Goal: Information Seeking & Learning: Check status

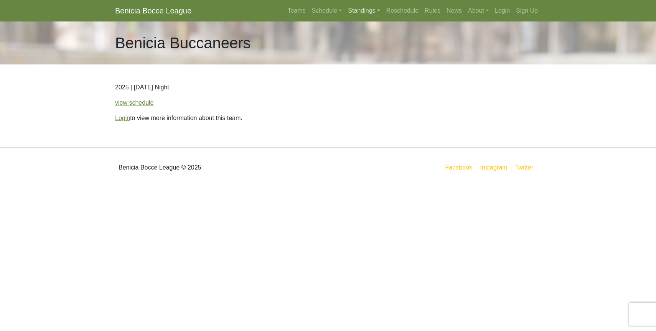
click at [358, 10] on link "Standings" at bounding box center [364, 10] width 38 height 15
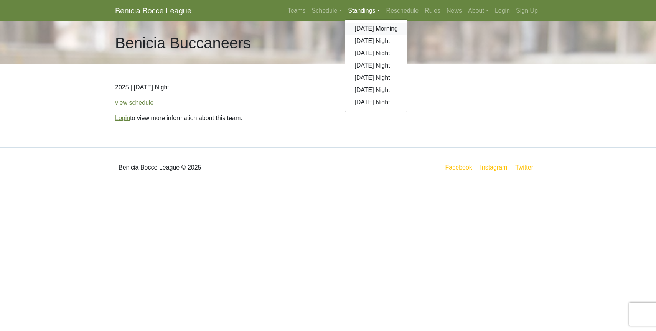
click at [361, 28] on link "[DATE] Morning" at bounding box center [377, 29] width 62 height 12
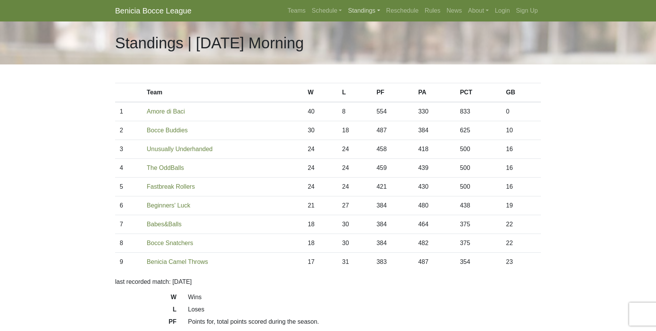
click at [361, 12] on link "Standings" at bounding box center [364, 10] width 38 height 15
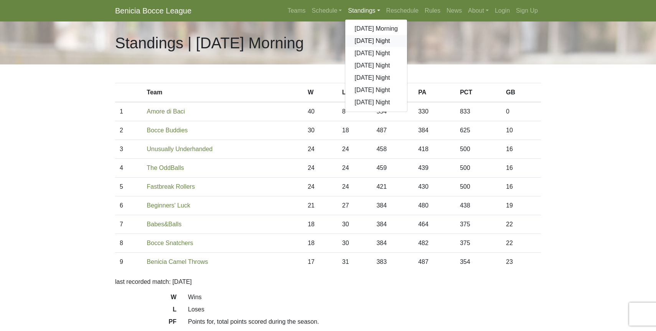
click at [366, 41] on link "[DATE] Night" at bounding box center [377, 41] width 62 height 12
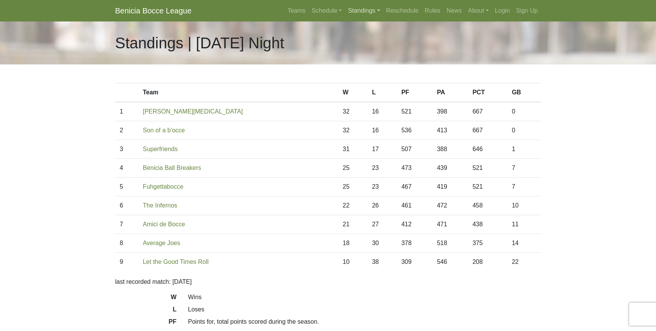
click at [362, 13] on link "Standings" at bounding box center [364, 10] width 38 height 15
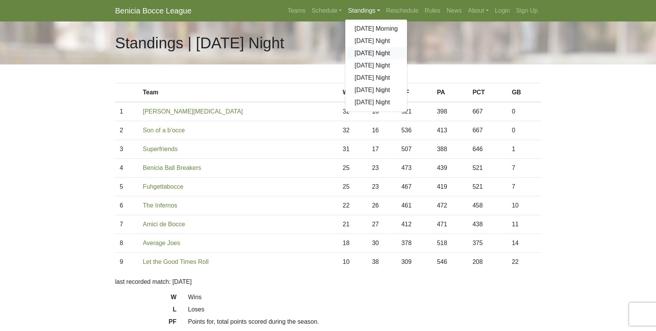
click at [367, 53] on link "[DATE] Night" at bounding box center [377, 53] width 62 height 12
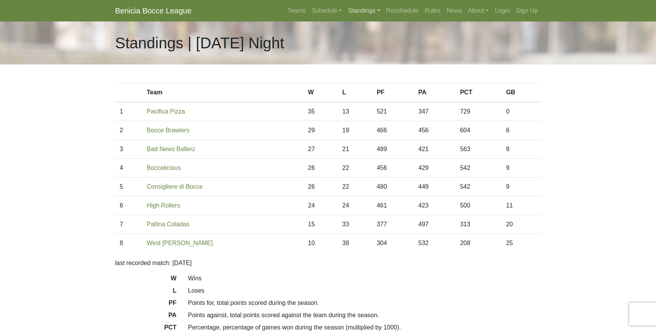
click at [356, 10] on link "Standings" at bounding box center [364, 10] width 38 height 15
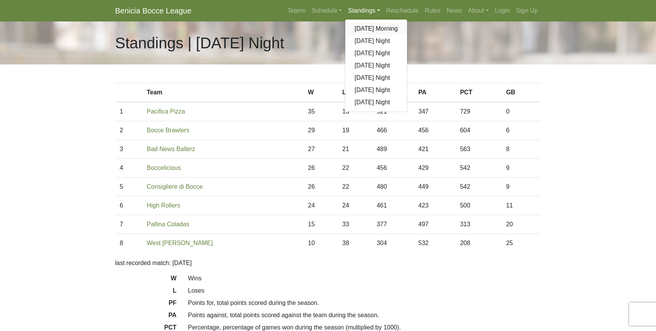
click at [359, 28] on link "[DATE] Morning" at bounding box center [377, 29] width 62 height 12
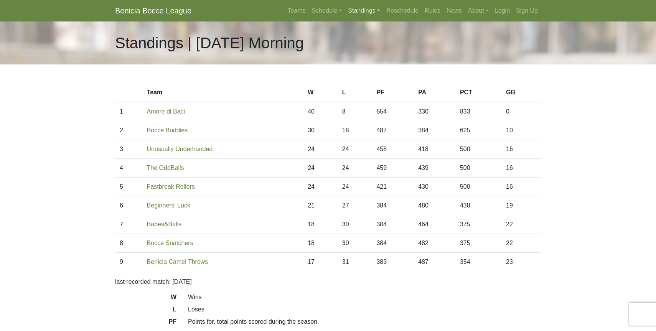
click at [367, 14] on link "Standings" at bounding box center [364, 10] width 38 height 15
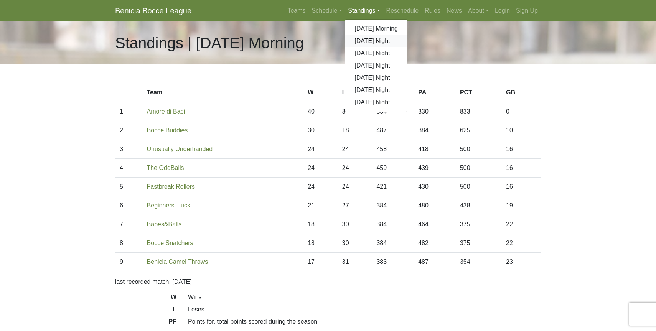
click at [369, 41] on link "[DATE] Night" at bounding box center [377, 41] width 62 height 12
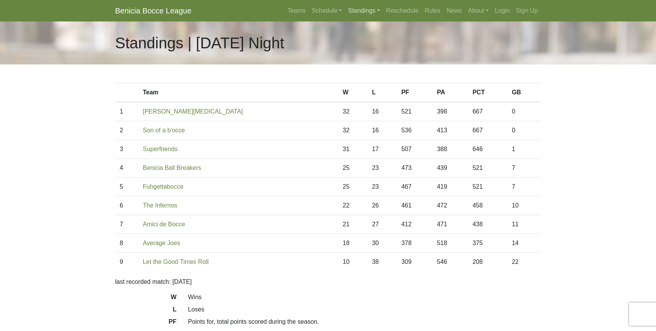
click at [368, 10] on link "Standings" at bounding box center [364, 10] width 38 height 15
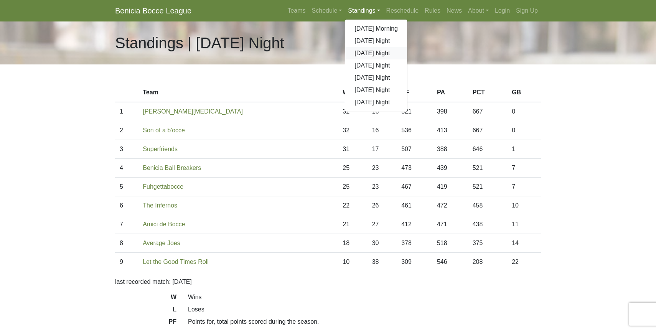
click at [374, 53] on link "[DATE] Night" at bounding box center [377, 53] width 62 height 12
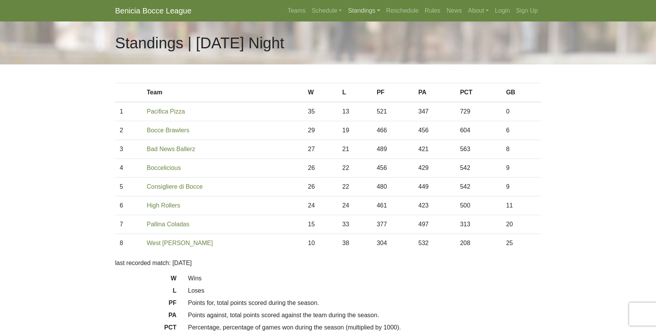
click at [369, 11] on link "Standings" at bounding box center [364, 10] width 38 height 15
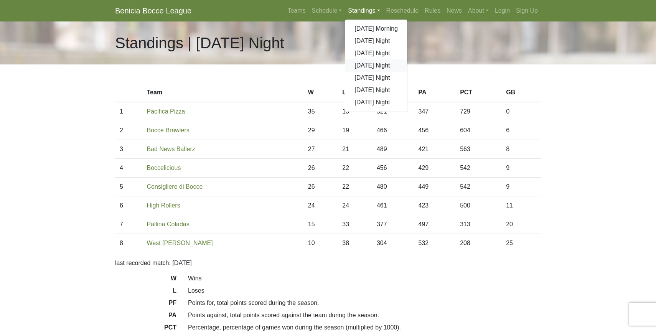
click at [367, 65] on link "[DATE] Night" at bounding box center [377, 66] width 62 height 12
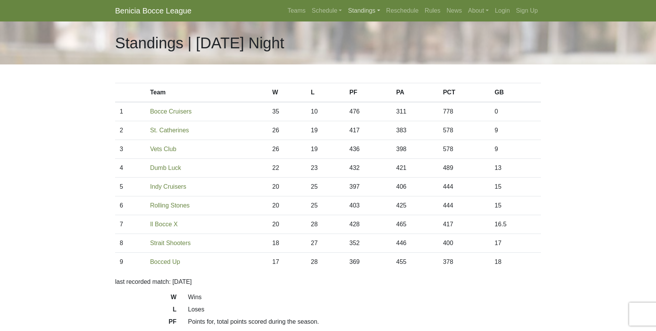
click at [351, 13] on link "Standings" at bounding box center [364, 10] width 38 height 15
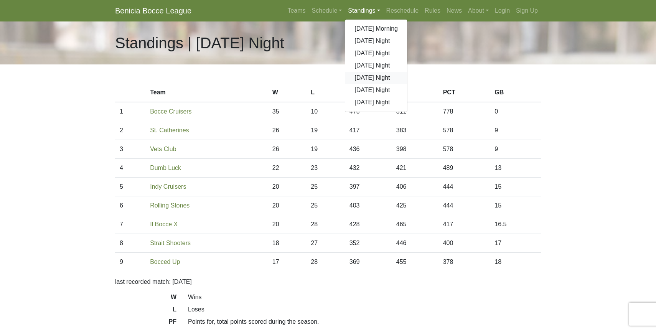
click at [363, 77] on link "[DATE] Night" at bounding box center [377, 78] width 62 height 12
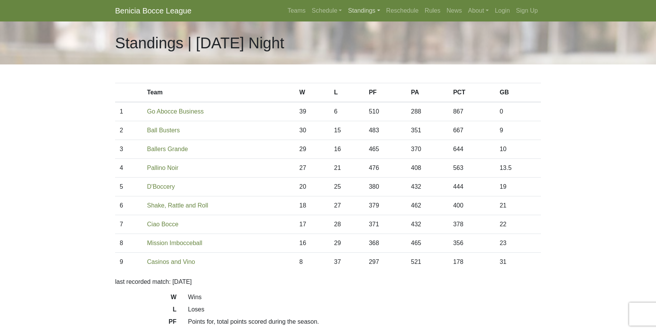
click at [359, 10] on link "Standings" at bounding box center [364, 10] width 38 height 15
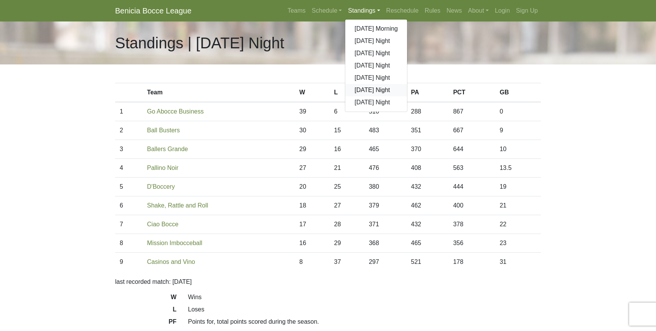
click at [366, 89] on link "[DATE] Night" at bounding box center [377, 90] width 62 height 12
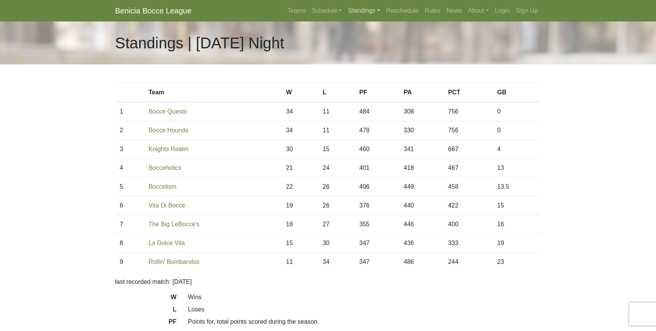
click at [353, 12] on link "Standings" at bounding box center [364, 10] width 38 height 15
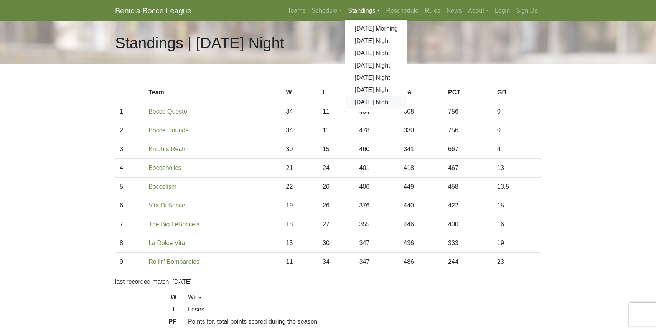
click at [369, 103] on link "[DATE] Night" at bounding box center [377, 102] width 62 height 12
